Goal: Find specific page/section

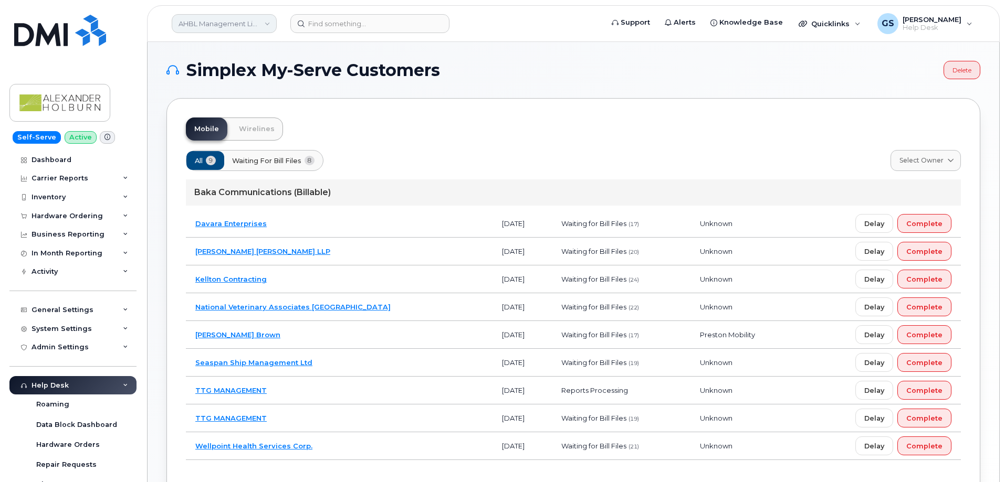
click at [255, 27] on link "AHBL Management Limited Partnership" at bounding box center [224, 23] width 105 height 19
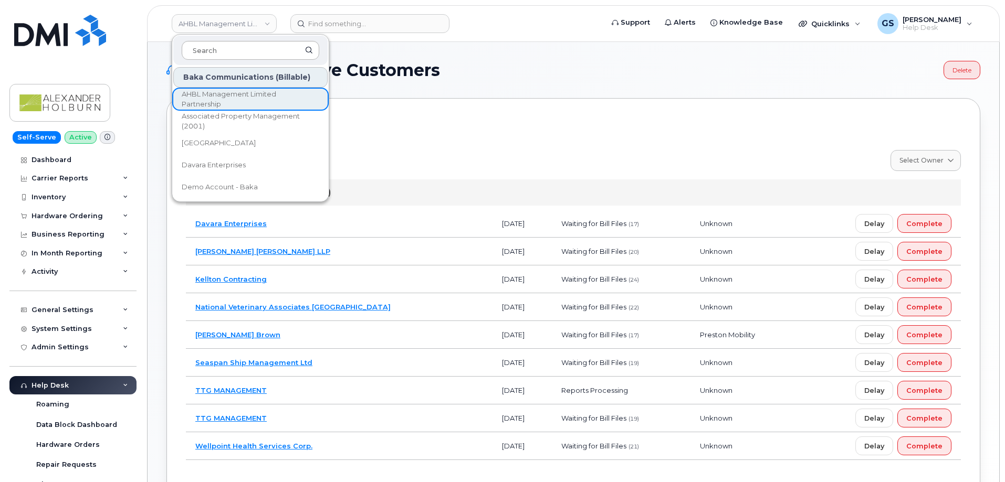
click at [261, 54] on input at bounding box center [251, 50] width 138 height 19
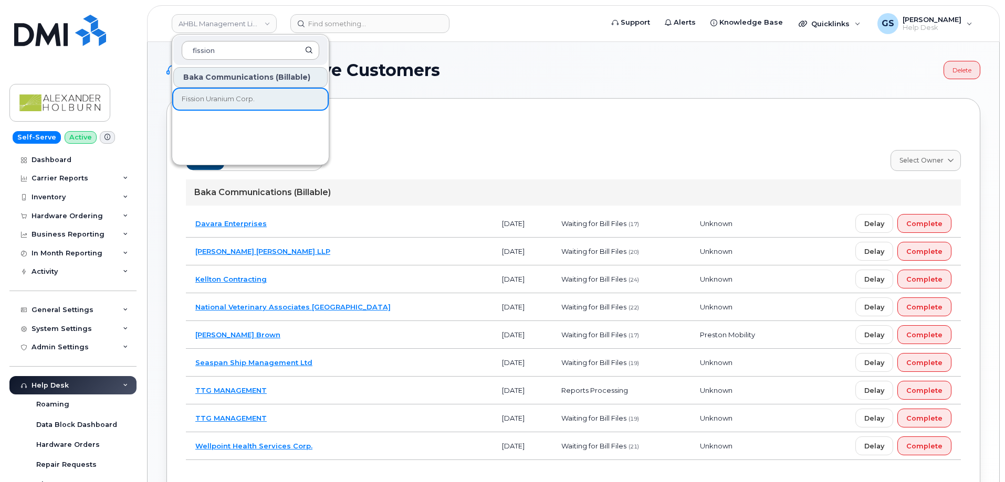
type input "fission"
click at [287, 107] on link "Fission Uranium Corp." at bounding box center [250, 99] width 154 height 21
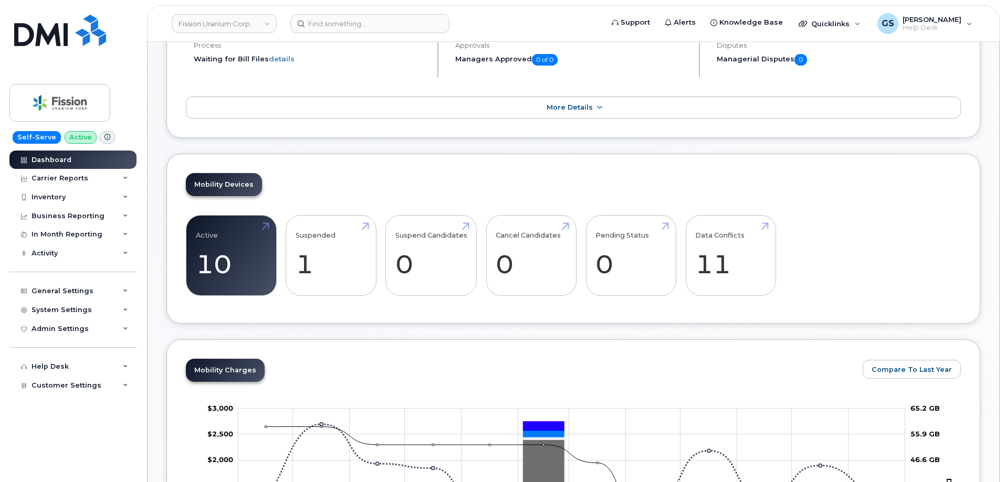
scroll to position [210, 0]
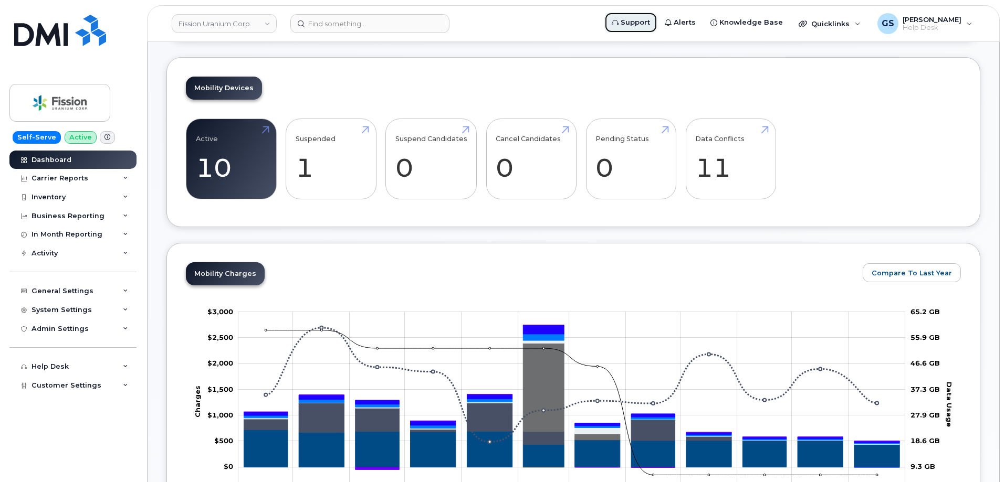
click at [638, 20] on span "Support" at bounding box center [634, 22] width 29 height 10
